Goal: Transaction & Acquisition: Purchase product/service

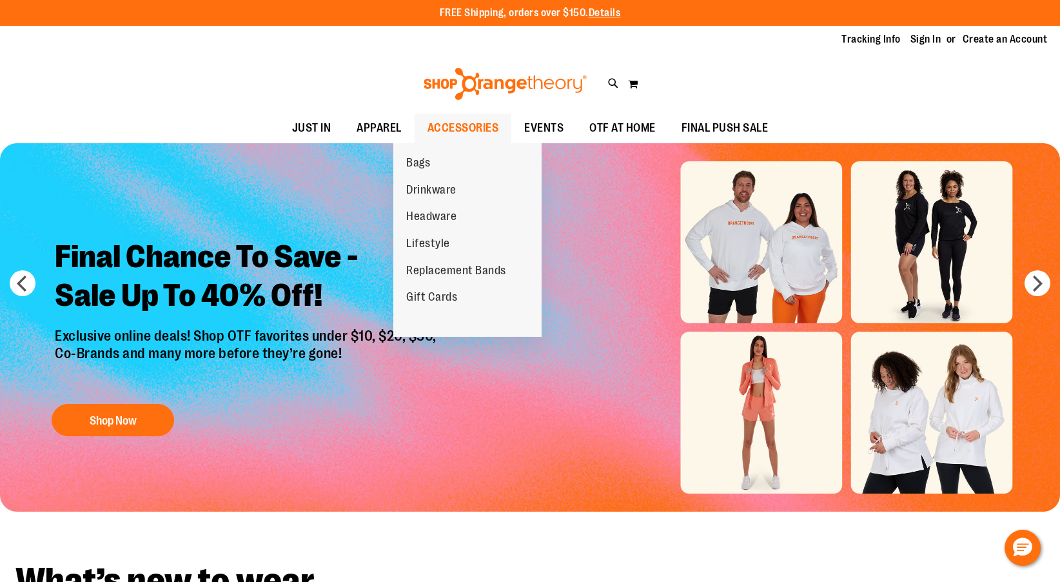
click at [475, 128] on span "ACCESSORIES" at bounding box center [463, 127] width 72 height 29
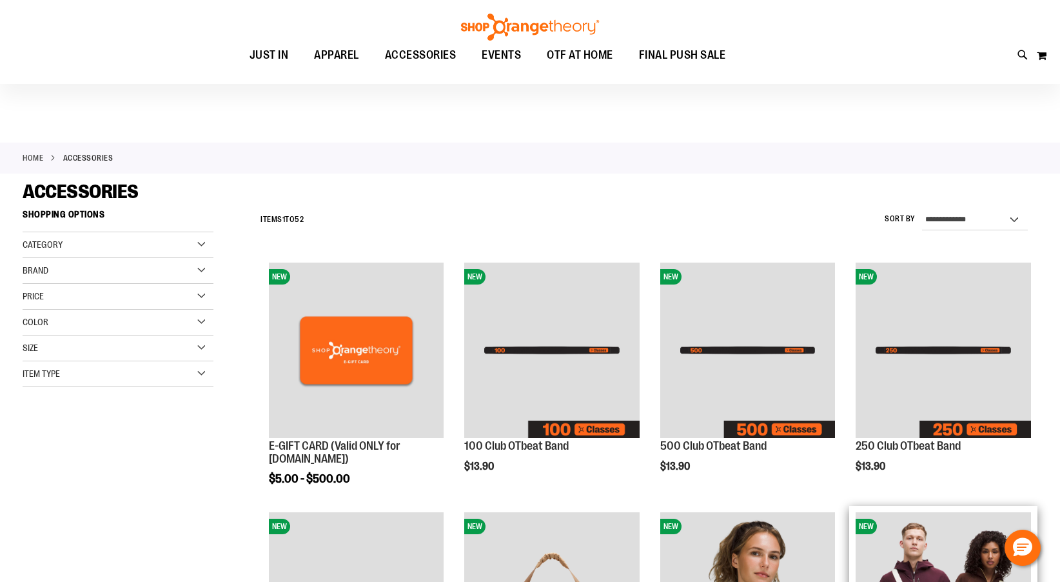
scroll to position [32, 0]
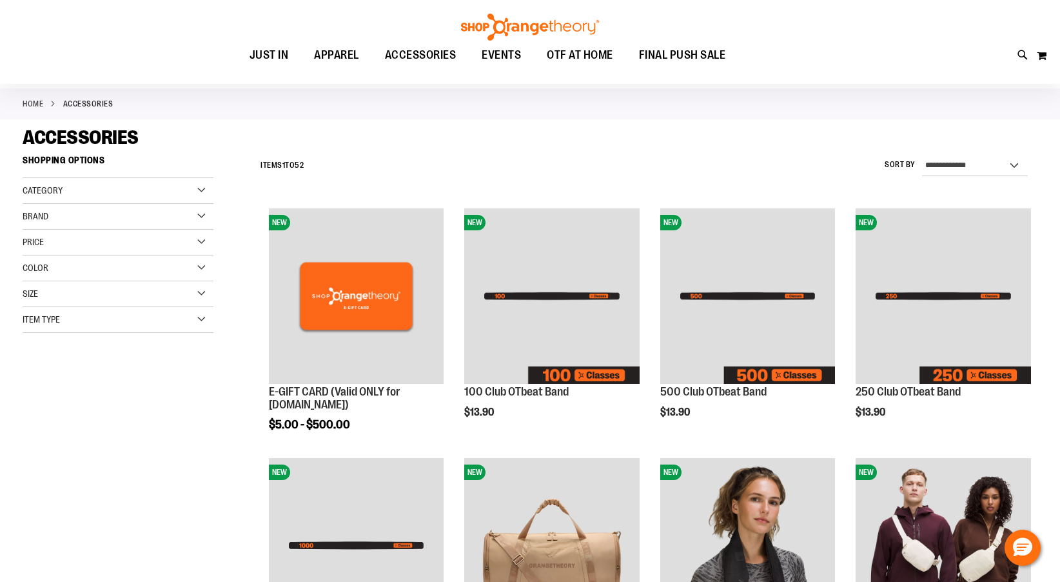
scroll to position [52, 0]
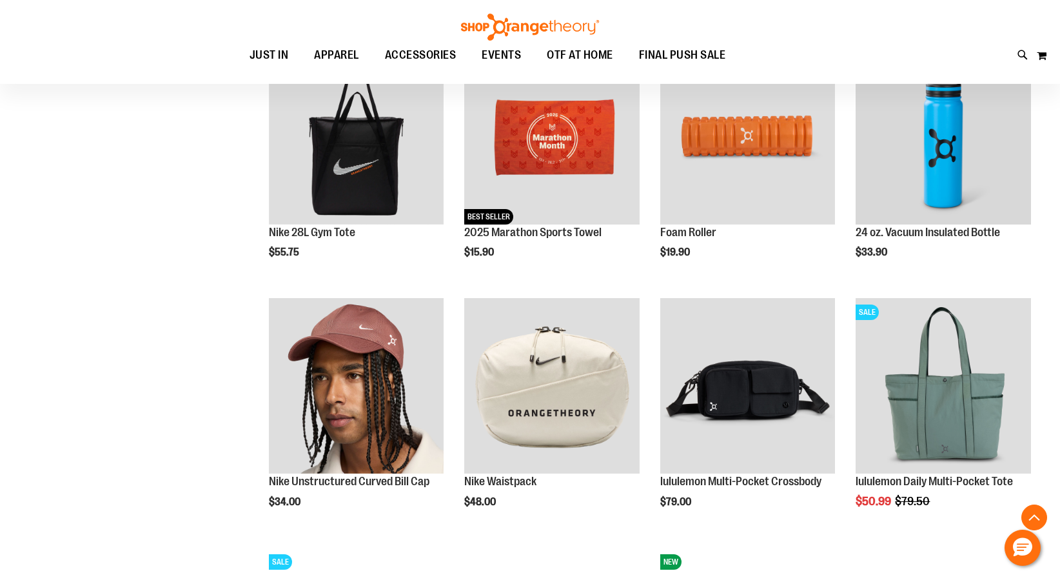
scroll to position [359, 0]
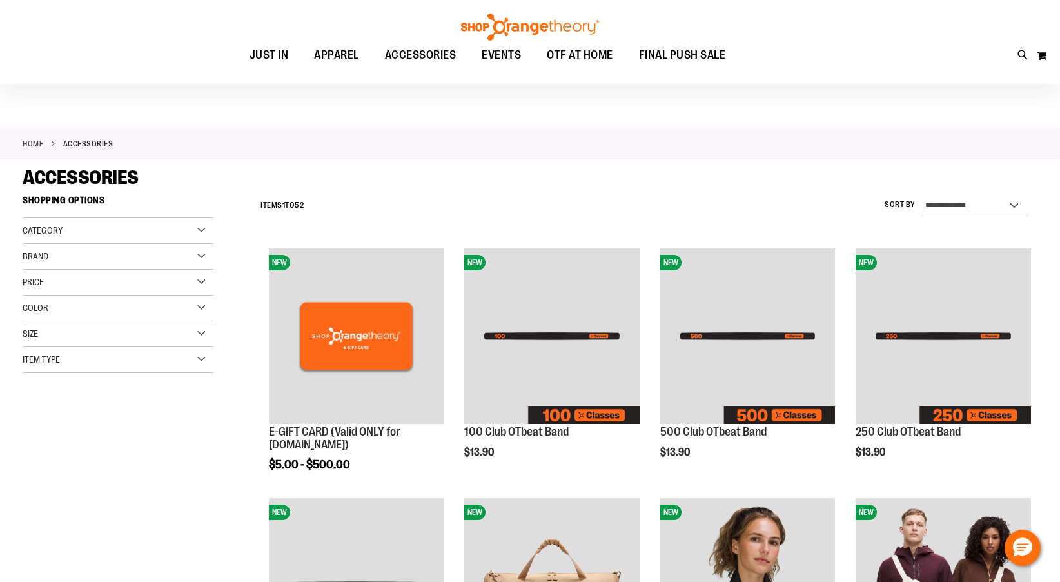
scroll to position [6, 0]
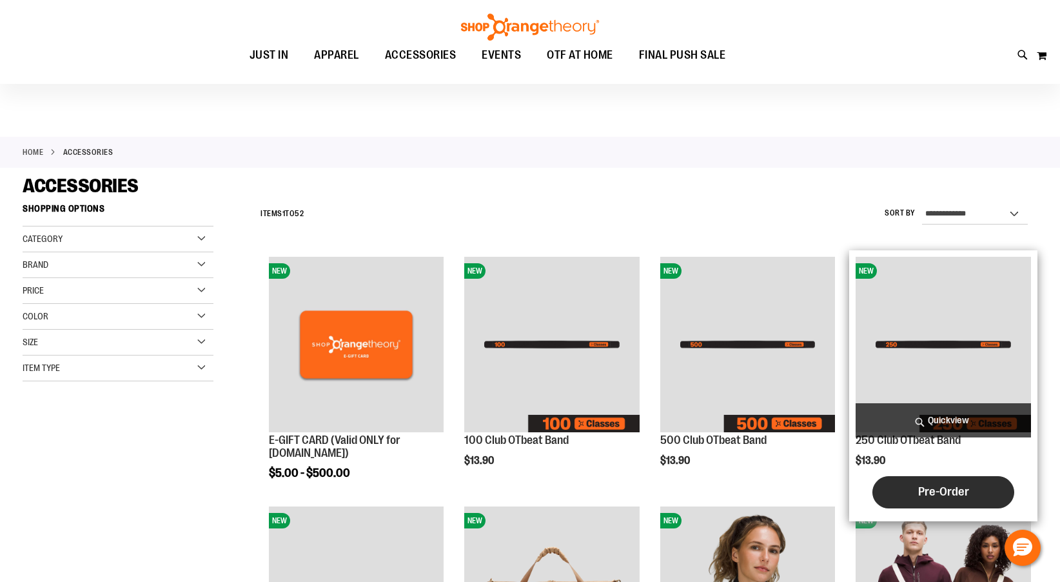
click at [950, 493] on span "Pre-Order" at bounding box center [943, 491] width 51 height 14
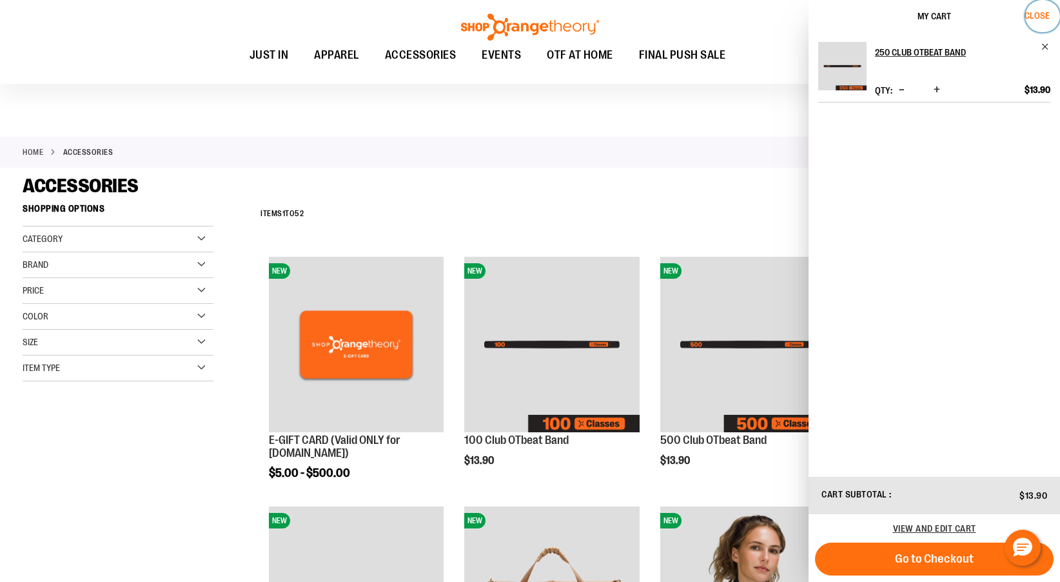
click at [1047, 14] on span "Close" at bounding box center [1037, 15] width 25 height 10
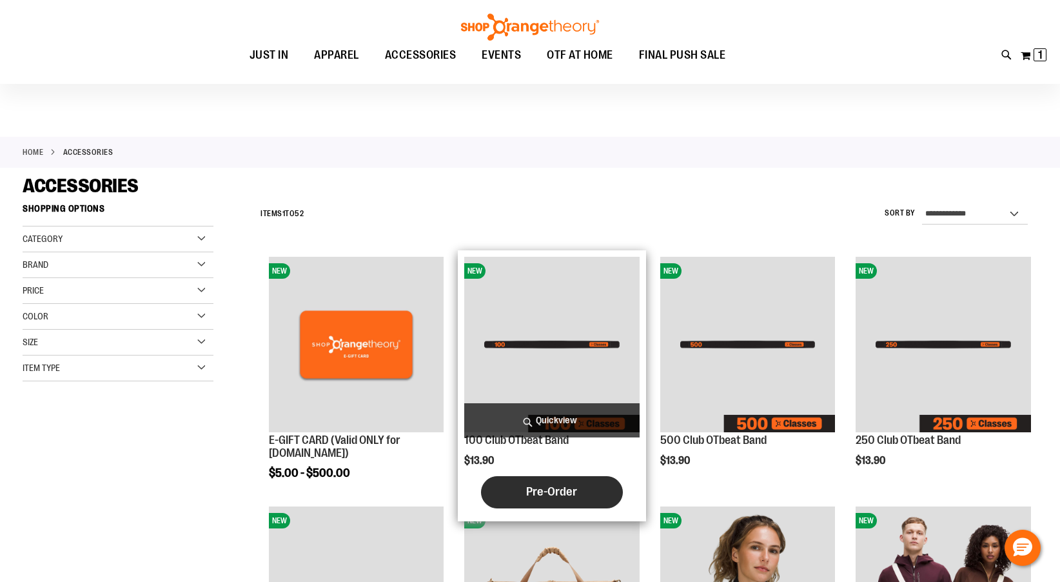
click at [562, 492] on span "Pre-Order" at bounding box center [551, 491] width 51 height 14
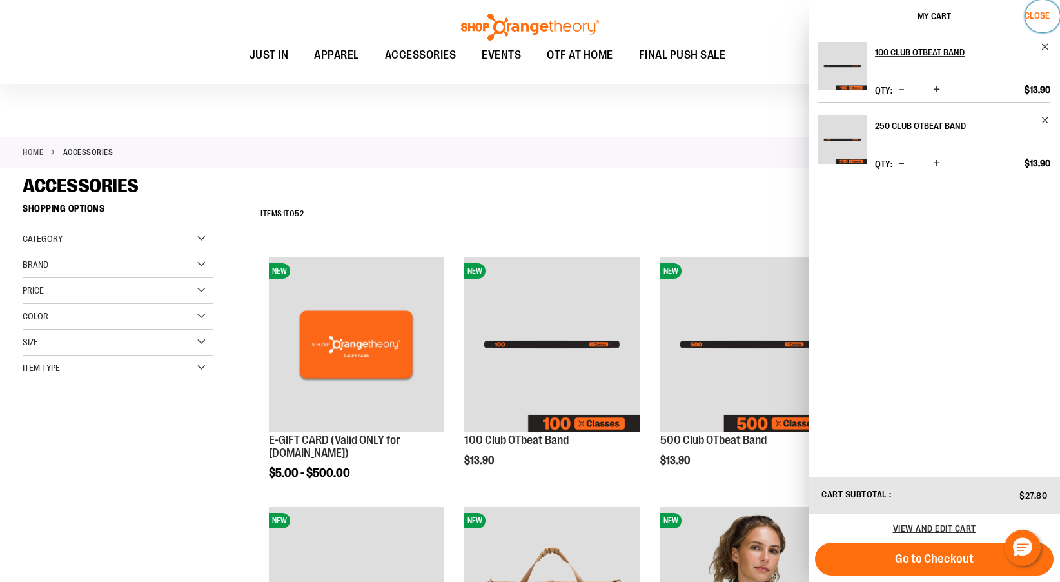
click at [1044, 14] on span "Close" at bounding box center [1037, 15] width 25 height 10
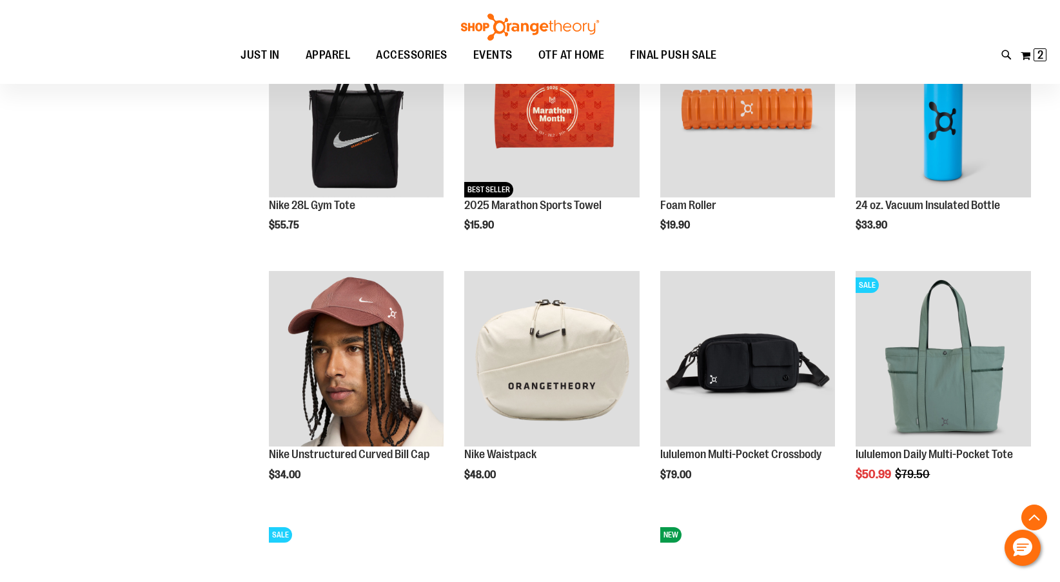
scroll to position [740, 0]
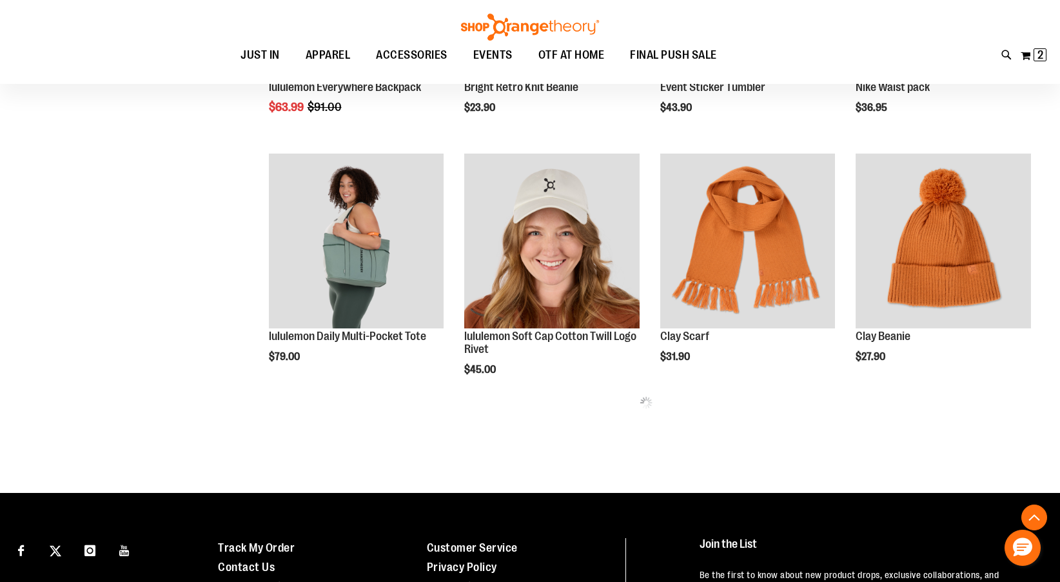
scroll to position [1351, 0]
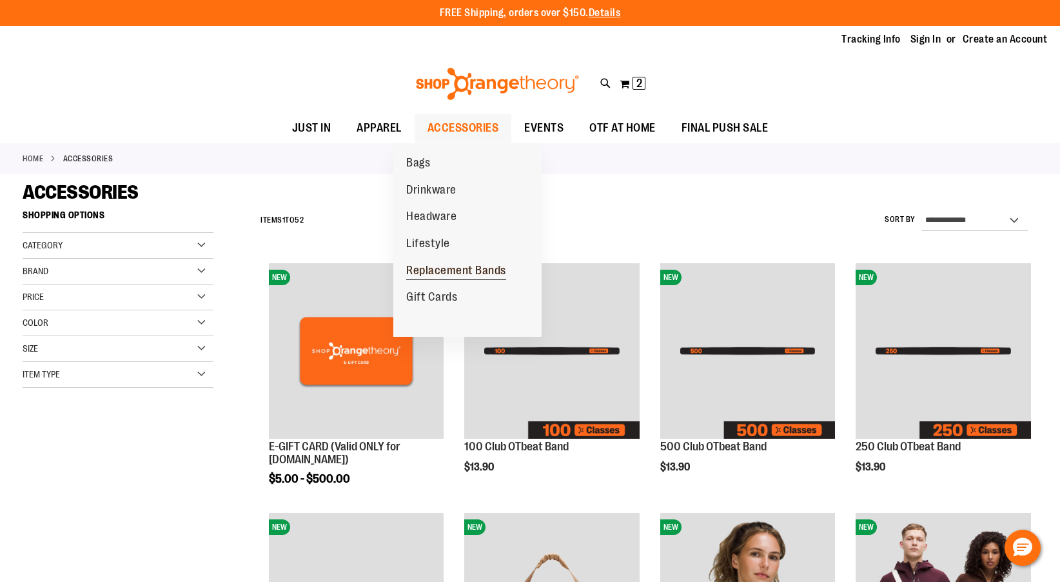
click at [493, 271] on span "Replacement Bands" at bounding box center [456, 272] width 100 height 16
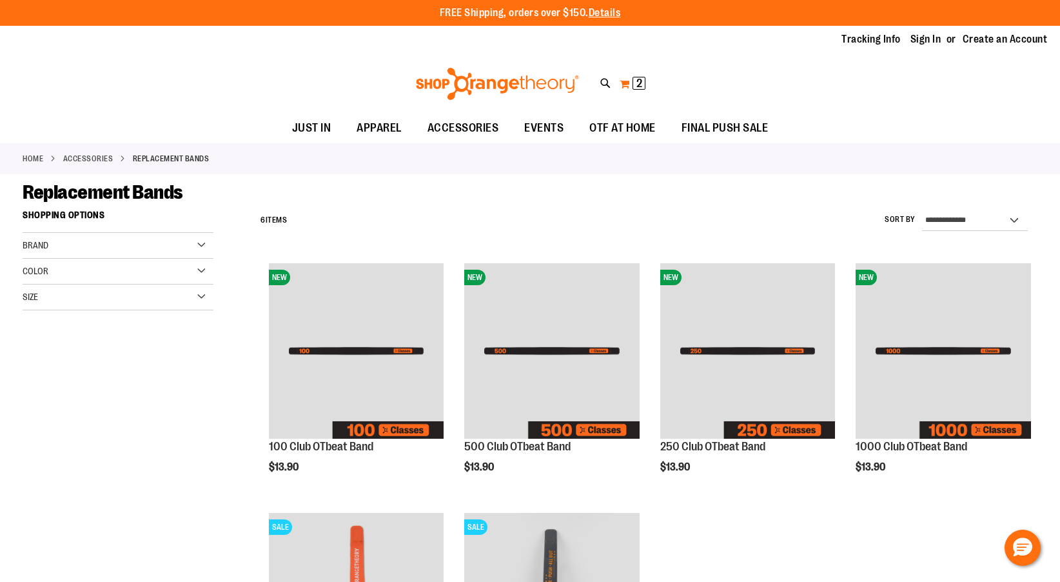
click at [636, 85] on span "2" at bounding box center [639, 83] width 6 height 13
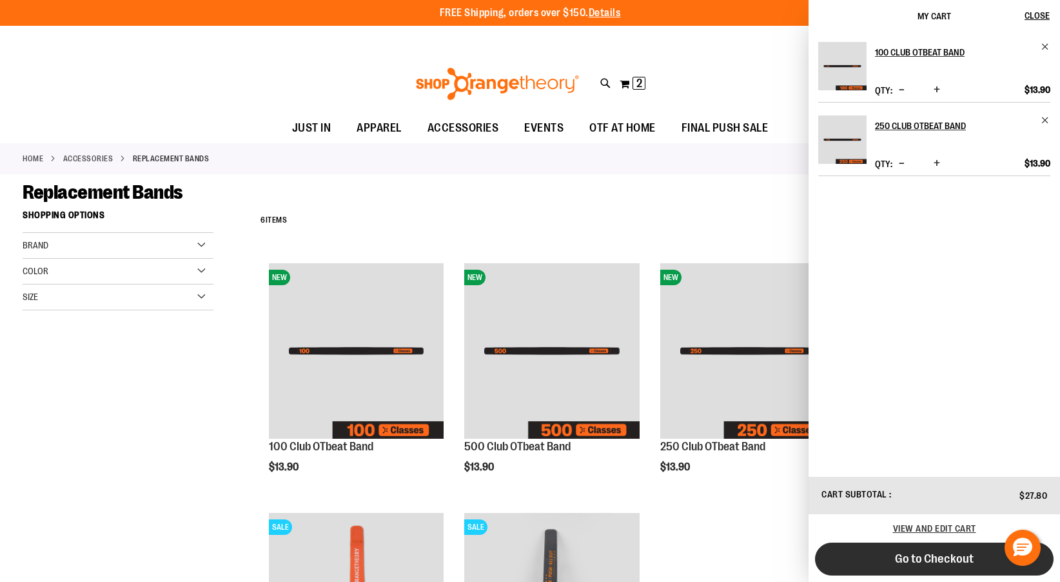
click at [937, 556] on span "Go to Checkout" at bounding box center [934, 558] width 79 height 14
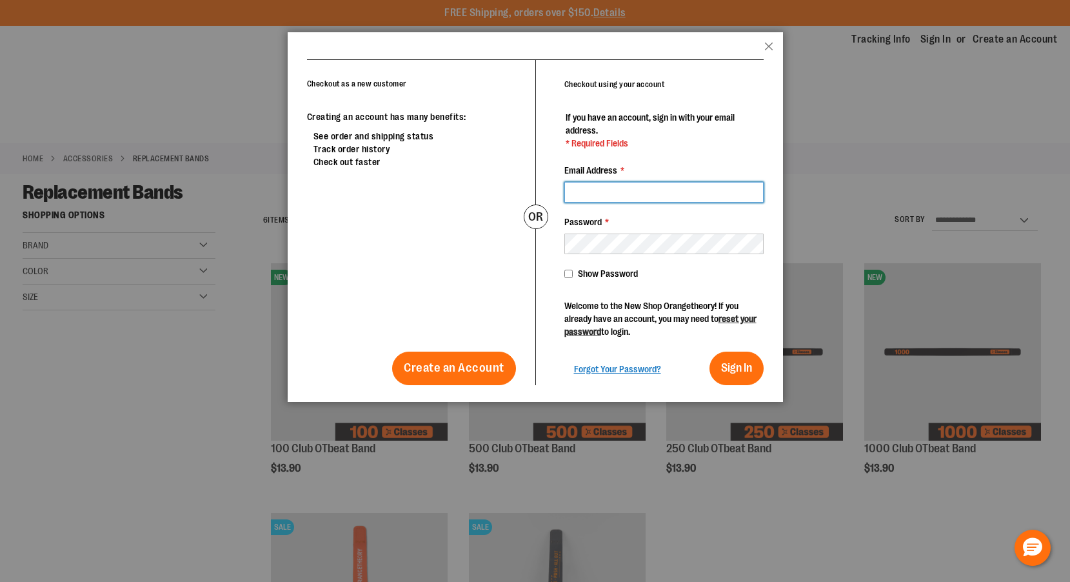
click at [651, 190] on input "Email Address *" at bounding box center [663, 192] width 199 height 21
type input "**********"
click at [735, 374] on button "Sign In" at bounding box center [736, 368] width 54 height 34
click at [770, 46] on button "Close" at bounding box center [768, 50] width 9 height 17
